Goal: Information Seeking & Learning: Learn about a topic

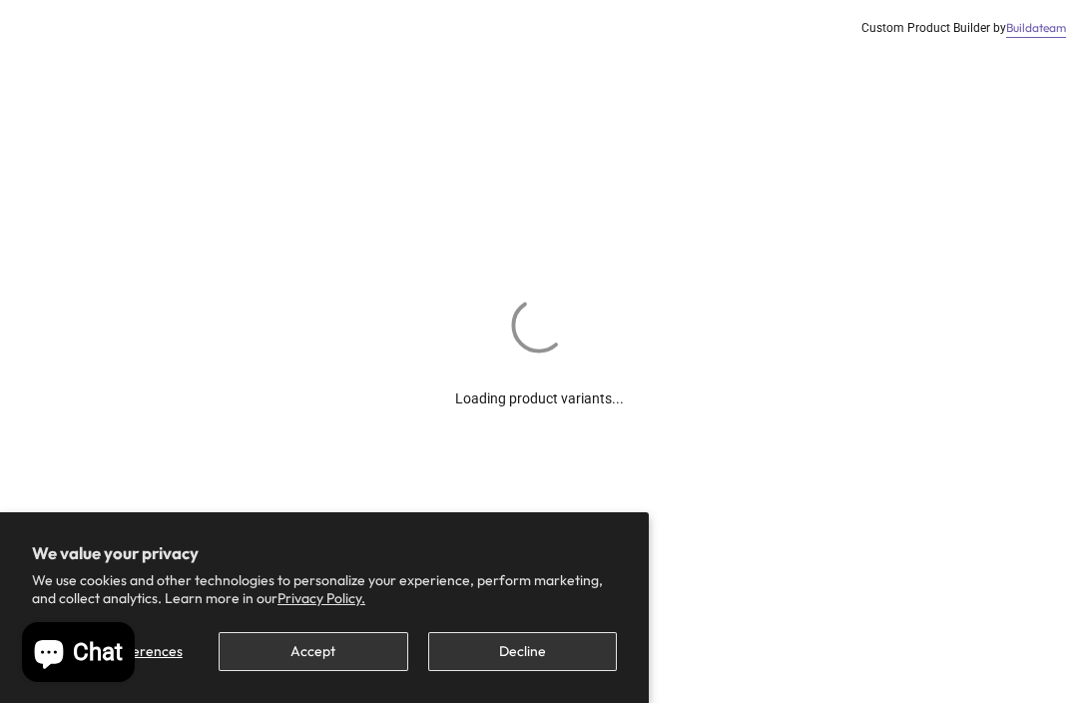
click at [529, 652] on button "Decline" at bounding box center [522, 651] width 189 height 39
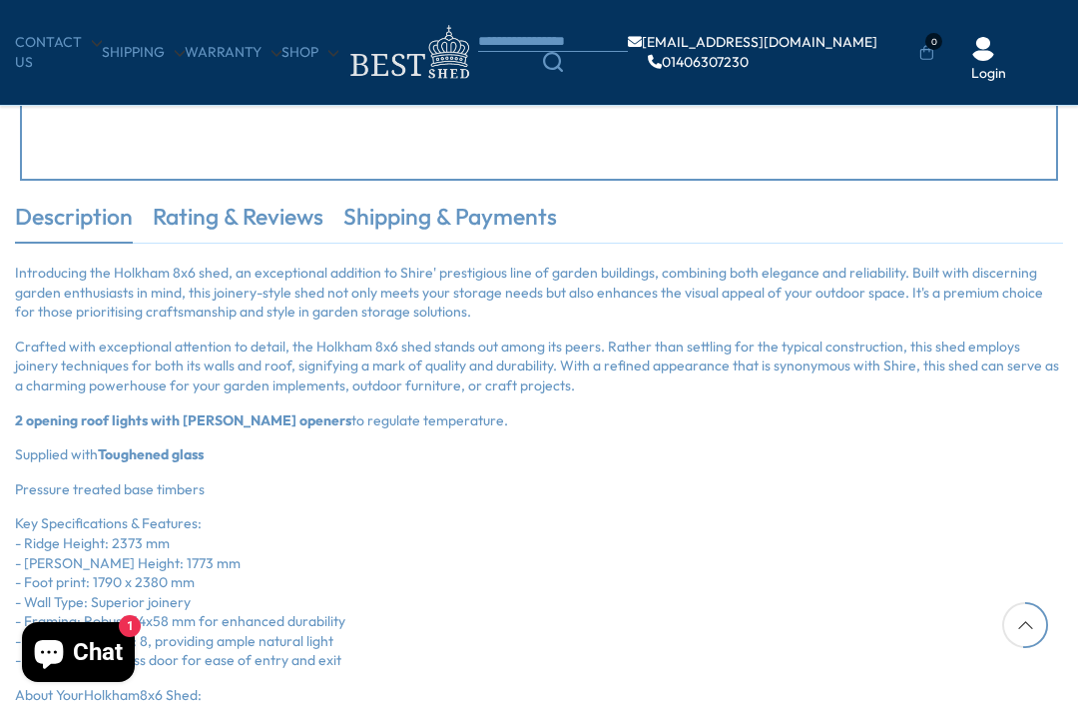
scroll to position [1148, 0]
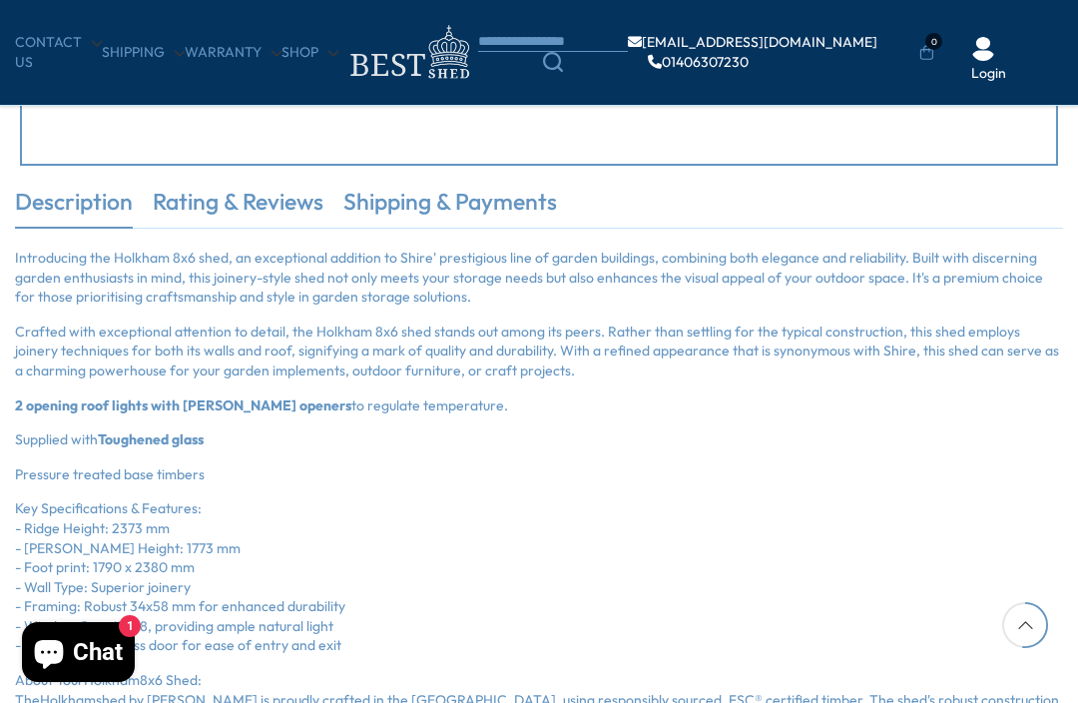
click at [227, 205] on link "Rating & Reviews" at bounding box center [238, 207] width 171 height 42
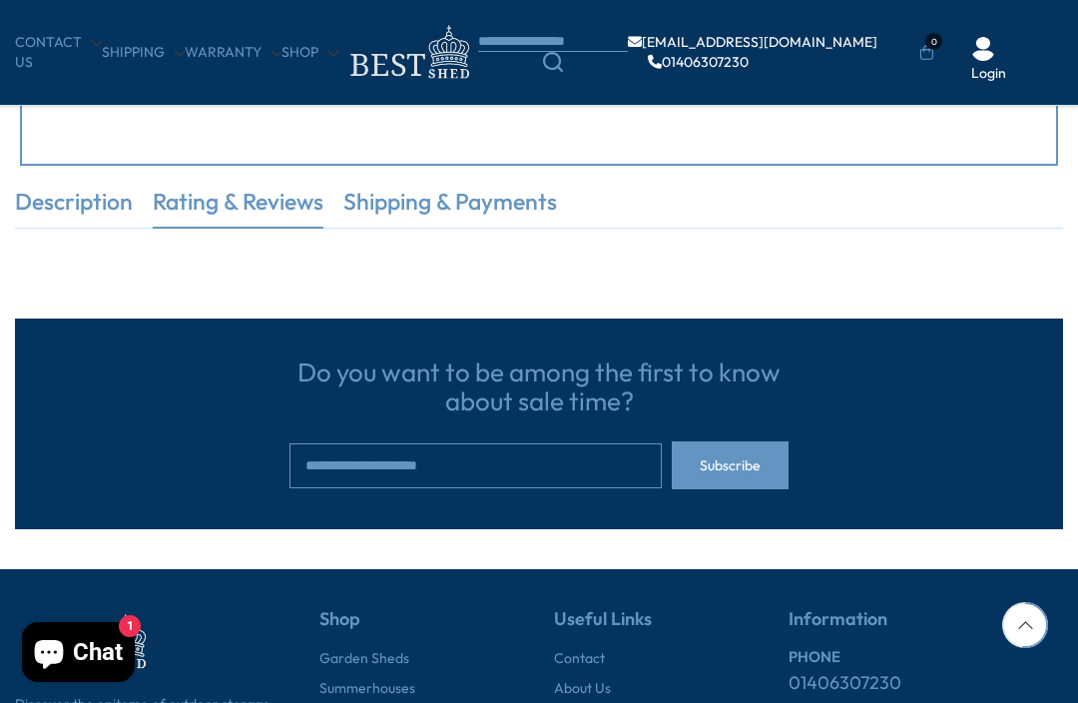
click at [444, 200] on link "Shipping & Payments" at bounding box center [450, 207] width 214 height 42
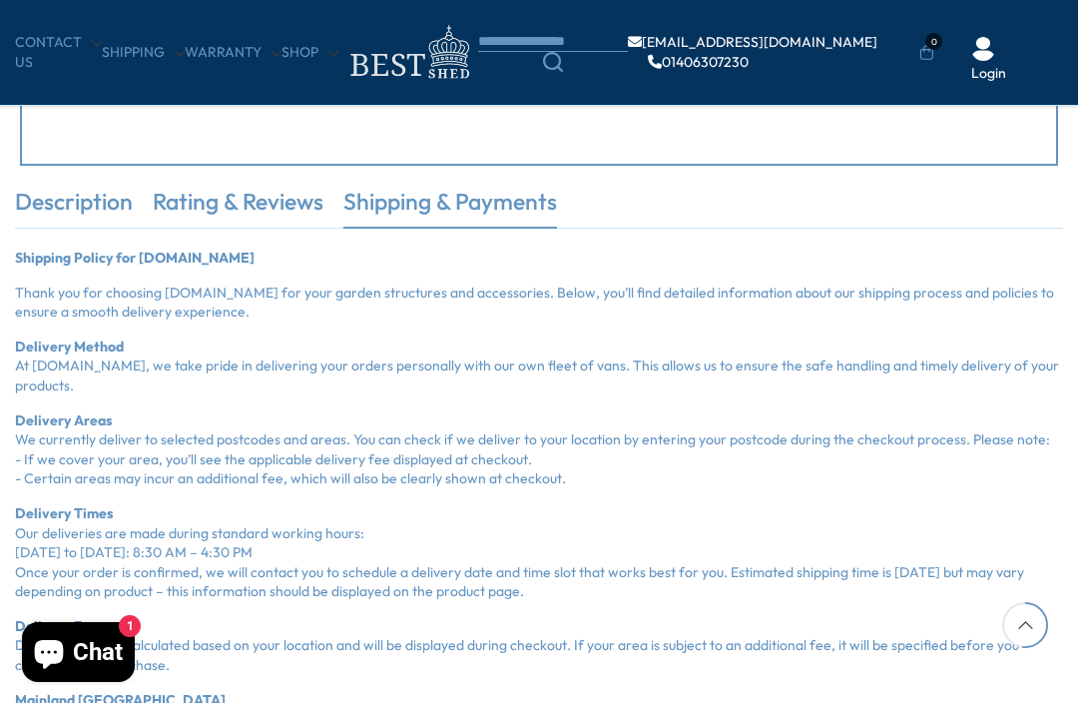
click at [74, 205] on link "Description" at bounding box center [74, 207] width 118 height 42
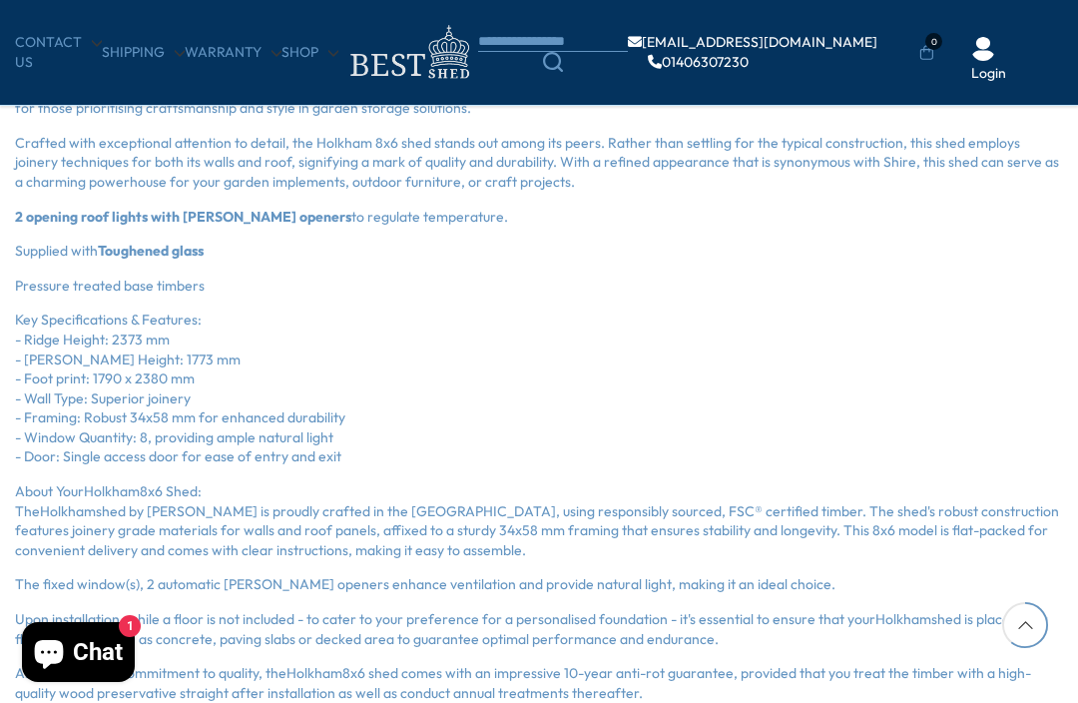
scroll to position [1326, 0]
